Goal: Task Accomplishment & Management: Manage account settings

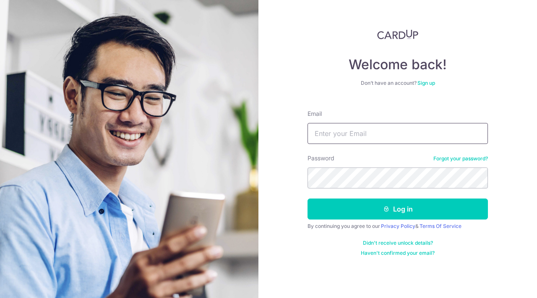
type input "[EMAIL_ADDRESS][DOMAIN_NAME]"
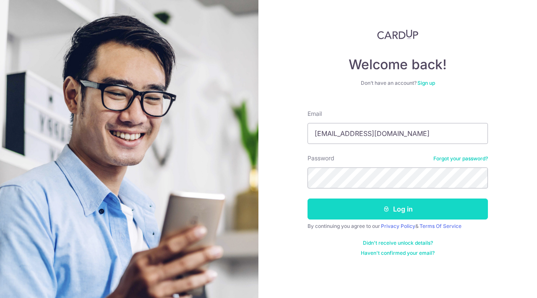
click at [385, 210] on icon "submit" at bounding box center [386, 209] width 7 height 7
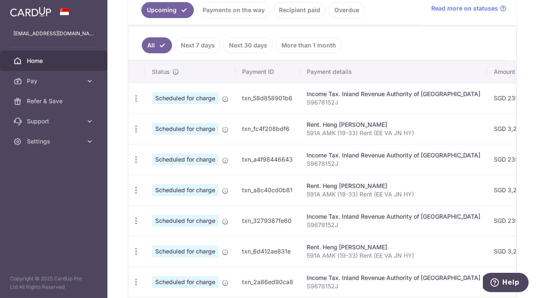
scroll to position [183, 0]
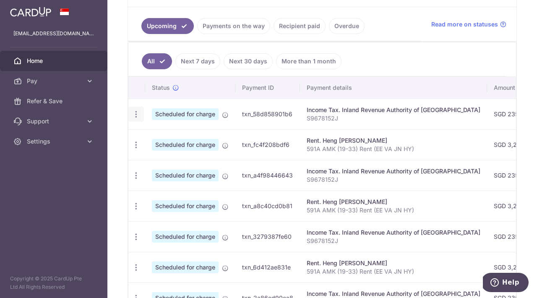
click at [134, 113] on icon "button" at bounding box center [136, 114] width 9 height 9
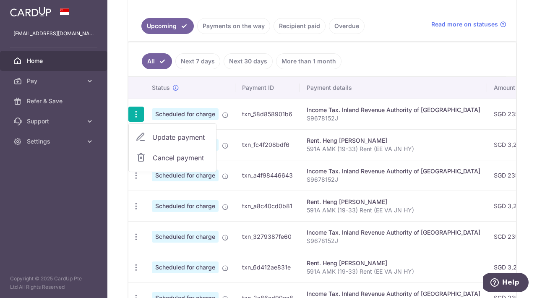
click at [178, 138] on span "Update payment" at bounding box center [180, 137] width 57 height 10
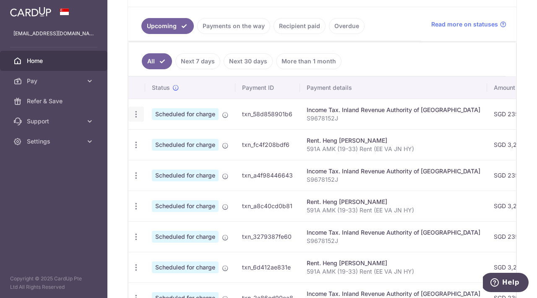
radio input "true"
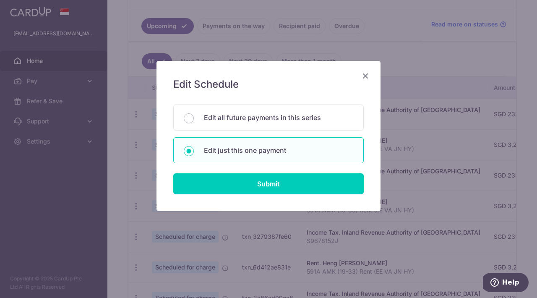
click at [368, 71] on icon "Close" at bounding box center [365, 75] width 10 height 10
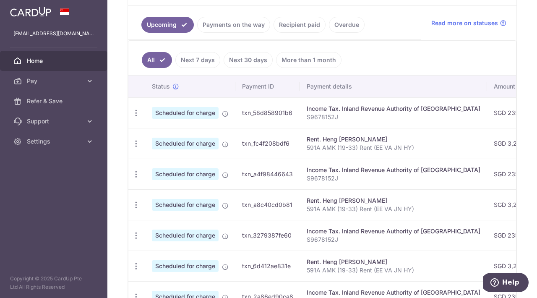
scroll to position [184, 0]
click at [135, 114] on icon "button" at bounding box center [136, 113] width 9 height 9
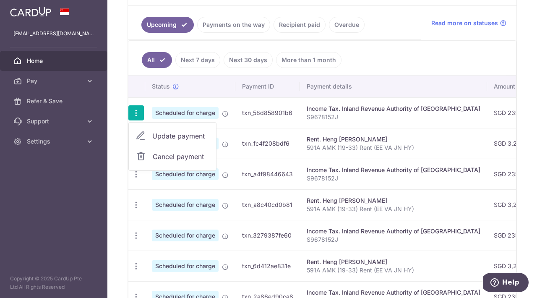
click at [167, 130] on link "Update payment" at bounding box center [172, 136] width 87 height 20
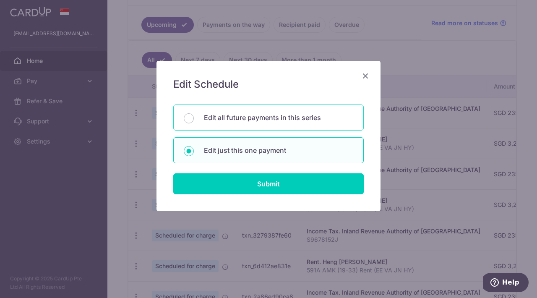
click at [269, 120] on p "Edit all future payments in this series" at bounding box center [278, 117] width 149 height 10
click at [194, 120] on input "Edit all future payments in this series" at bounding box center [189, 118] width 10 height 10
radio input "true"
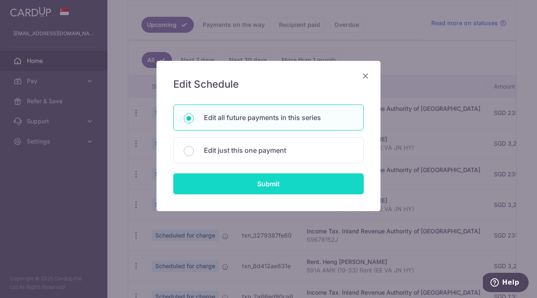
click at [276, 184] on input "Submit" at bounding box center [268, 183] width 190 height 21
radio input "true"
type input "235.11"
type input "S9678152J"
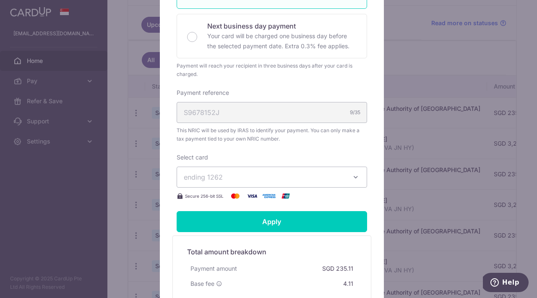
scroll to position [231, 0]
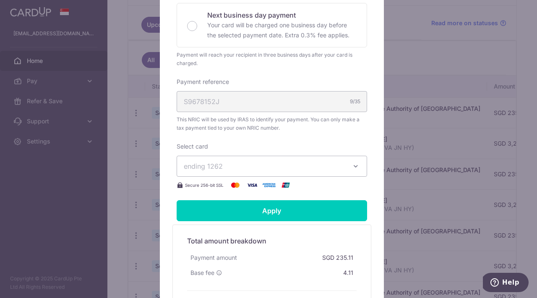
click at [352, 167] on icon "button" at bounding box center [356, 166] width 8 height 8
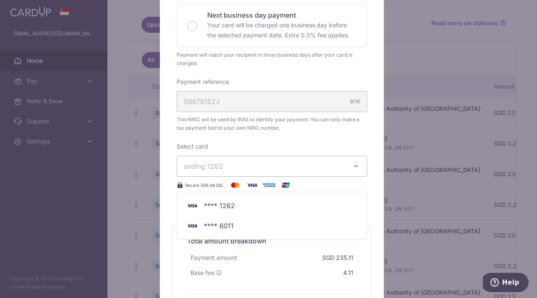
click at [353, 165] on icon "button" at bounding box center [356, 166] width 8 height 8
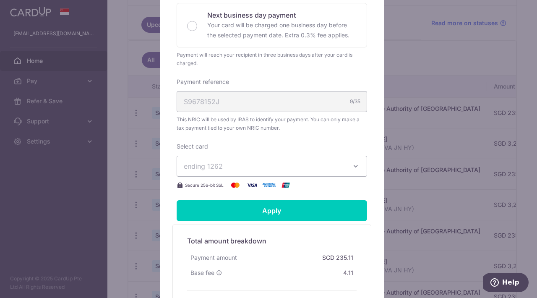
click at [332, 98] on div "S9678152J 9/35" at bounding box center [272, 101] width 190 height 21
drag, startPoint x: 279, startPoint y: 100, endPoint x: 268, endPoint y: 102, distance: 11.8
click at [279, 100] on div "S9678152J 9/35" at bounding box center [272, 101] width 190 height 21
click at [259, 102] on div "S9678152J 9/35" at bounding box center [272, 101] width 190 height 21
click at [222, 171] on span "ending 1262" at bounding box center [264, 166] width 161 height 10
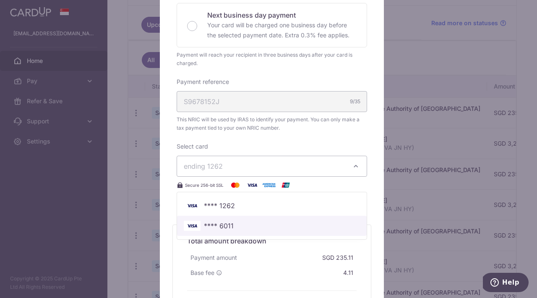
click at [230, 226] on span "**** 6011" at bounding box center [272, 226] width 176 height 10
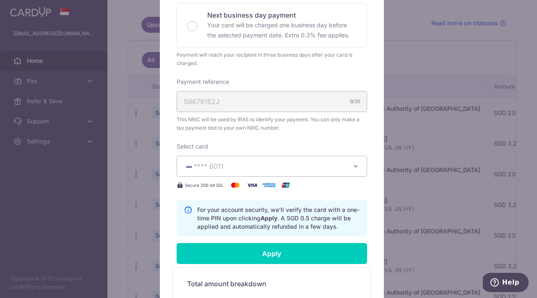
click at [247, 169] on span "**** 6011" at bounding box center [264, 166] width 161 height 10
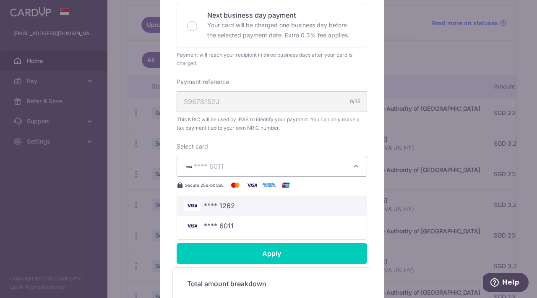
click at [225, 207] on span "**** 1262" at bounding box center [219, 206] width 31 height 10
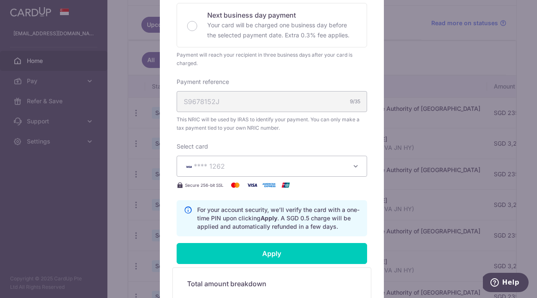
scroll to position [0, 0]
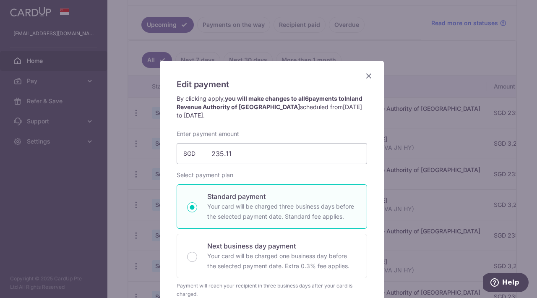
click at [365, 76] on icon "Close" at bounding box center [369, 75] width 10 height 10
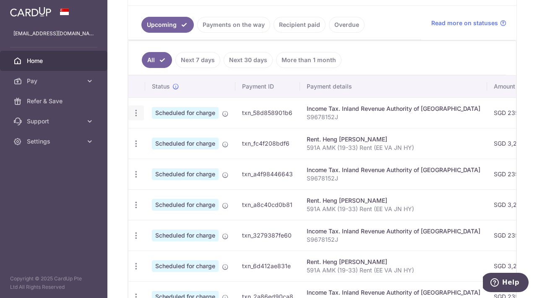
click at [137, 112] on icon "button" at bounding box center [136, 113] width 9 height 9
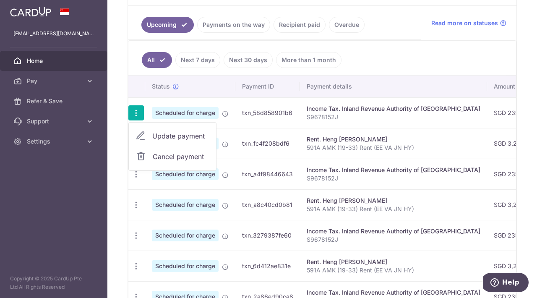
click at [167, 134] on span "Update payment" at bounding box center [180, 136] width 57 height 10
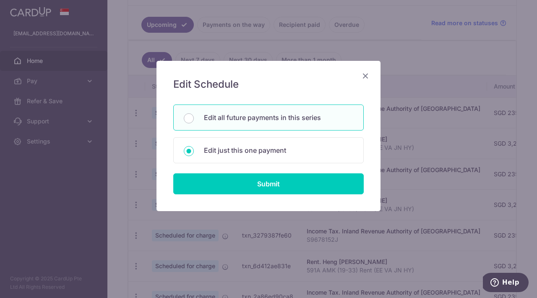
click at [247, 113] on p "Edit all future payments in this series" at bounding box center [278, 117] width 149 height 10
click at [194, 113] on input "Edit all future payments in this series" at bounding box center [189, 118] width 10 height 10
radio input "true"
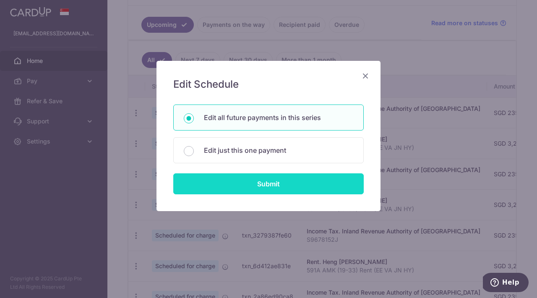
click at [281, 185] on input "Submit" at bounding box center [268, 183] width 190 height 21
radio input "true"
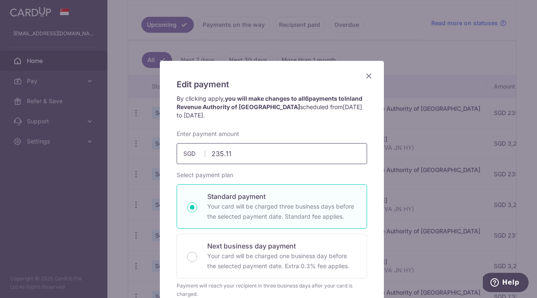
click at [249, 151] on input "235.11" at bounding box center [272, 153] width 190 height 21
type input "401.81"
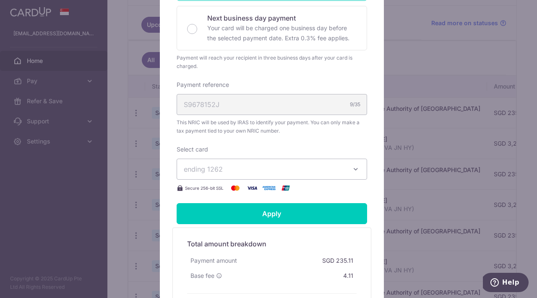
scroll to position [340, 0]
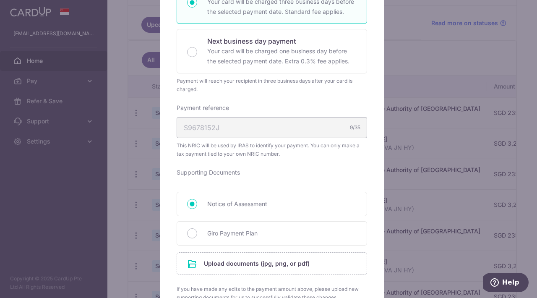
scroll to position [210, 0]
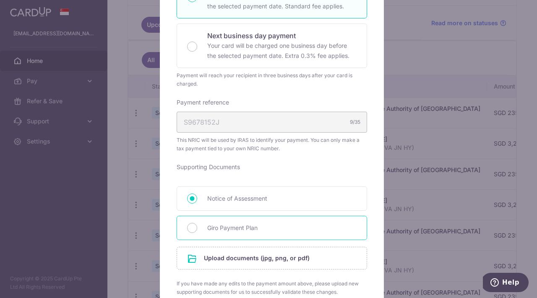
click at [232, 226] on span "Giro Payment Plan" at bounding box center [281, 228] width 149 height 10
click at [197, 226] on input "Giro Payment Plan" at bounding box center [192, 228] width 10 height 10
radio input "true"
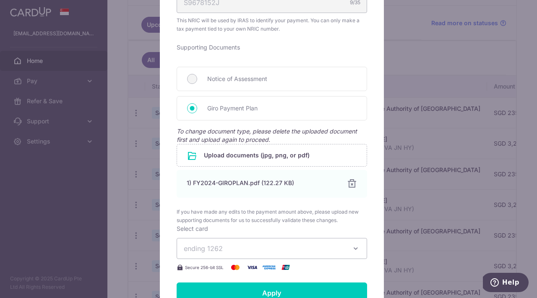
scroll to position [522, 0]
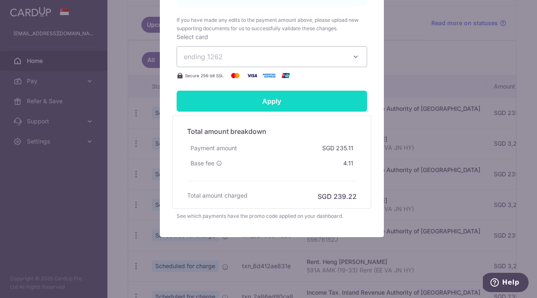
click at [255, 96] on input "Apply" at bounding box center [272, 101] width 190 height 21
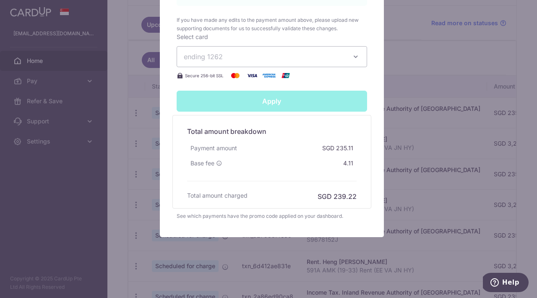
type input "Successfully Applied"
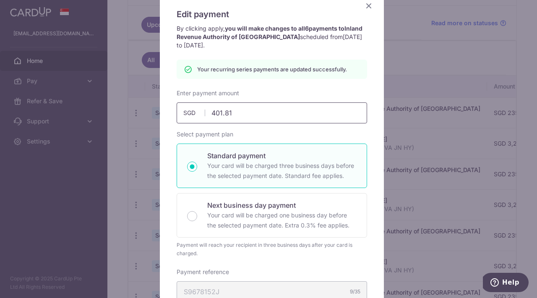
scroll to position [65, 0]
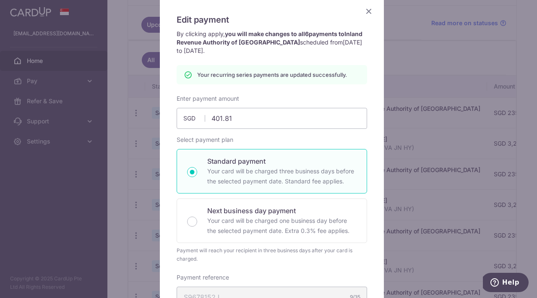
click at [368, 10] on icon "Close" at bounding box center [369, 11] width 10 height 10
